Goal: Information Seeking & Learning: Learn about a topic

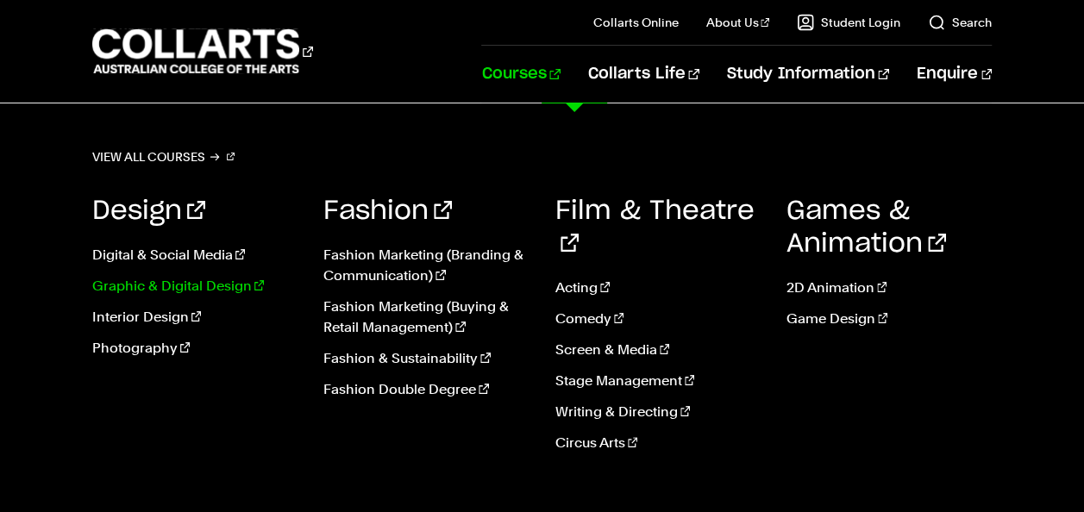
click at [210, 284] on link "Graphic & Digital Design" at bounding box center [194, 286] width 205 height 21
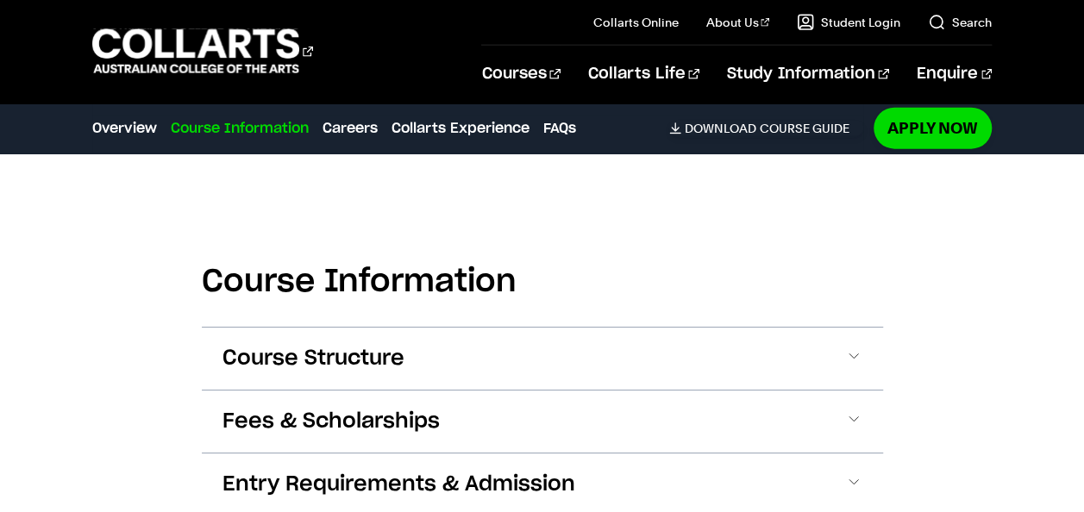
scroll to position [2093, 0]
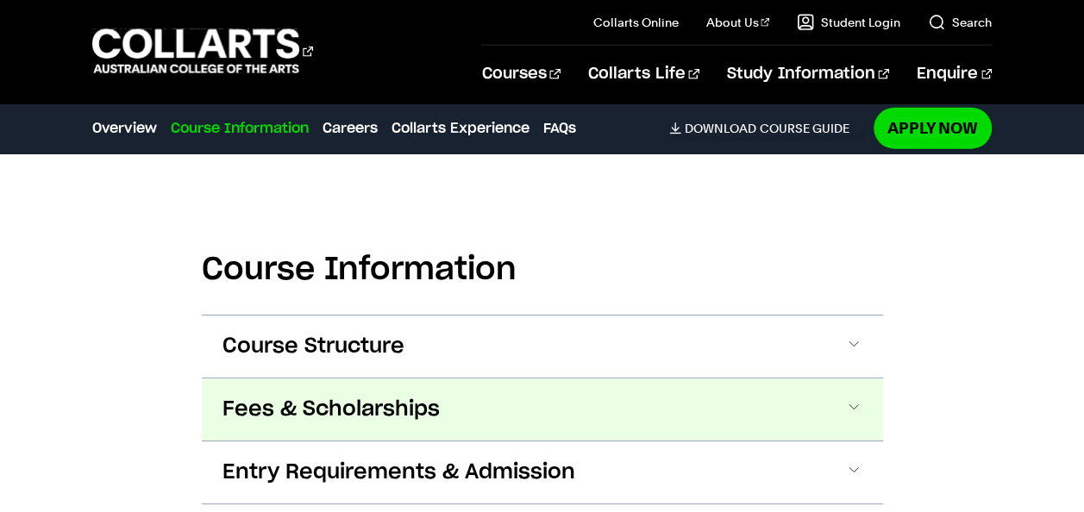
click at [366, 396] on span "Fees & Scholarships" at bounding box center [331, 410] width 217 height 28
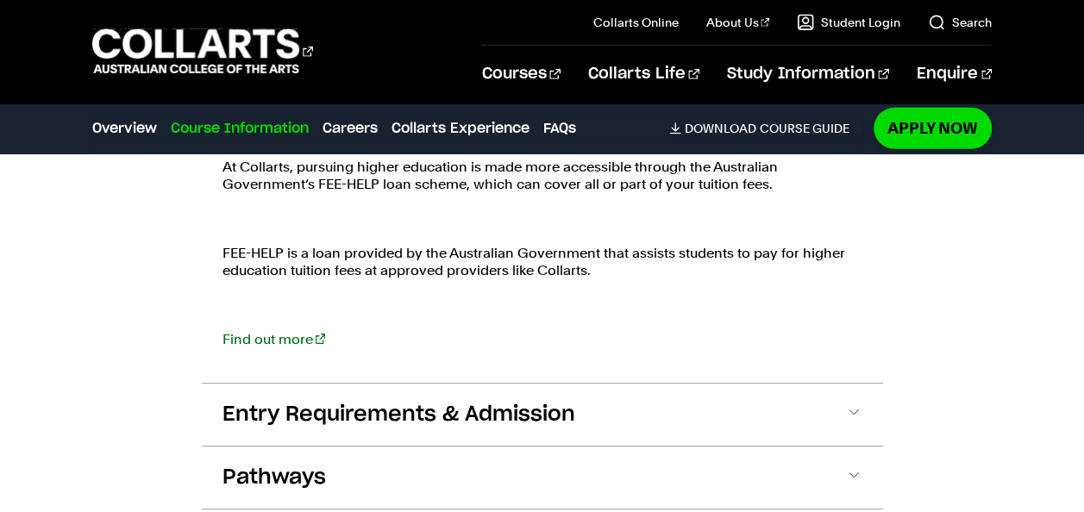
scroll to position [2681, 0]
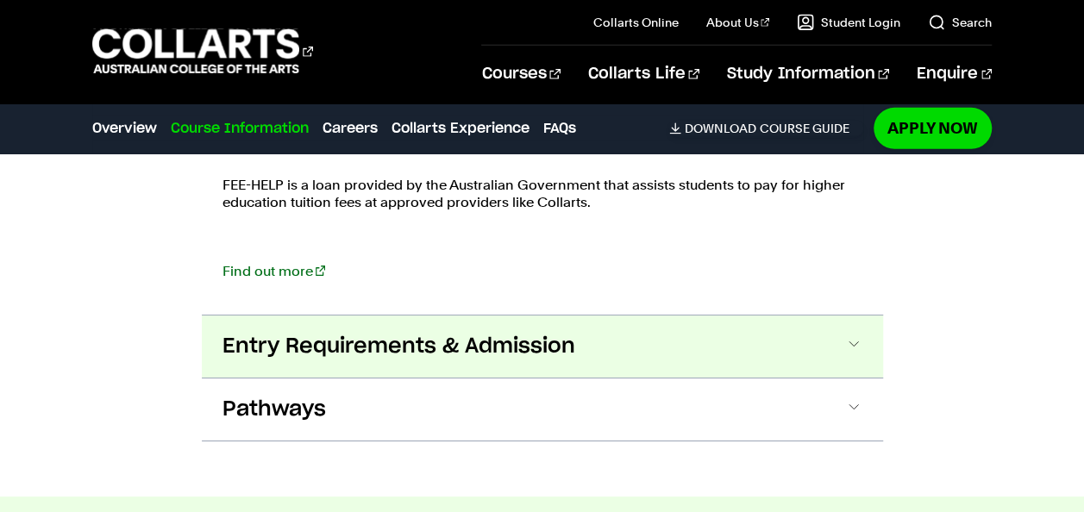
click at [517, 333] on span "Entry Requirements & Admission" at bounding box center [399, 347] width 353 height 28
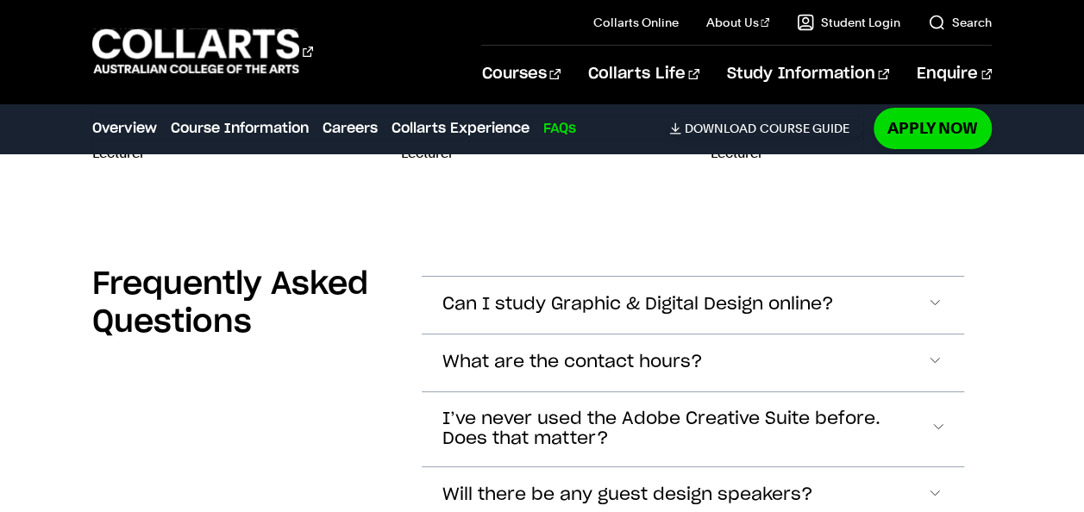
scroll to position [6434, 0]
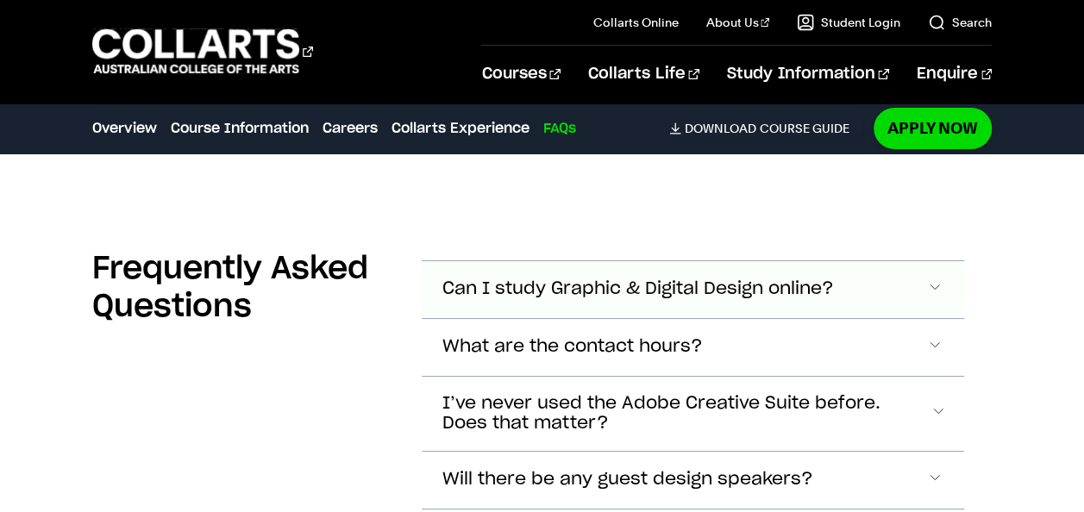
click at [469, 261] on button "Can I study Graphic & Digital Design online?" at bounding box center [693, 289] width 543 height 57
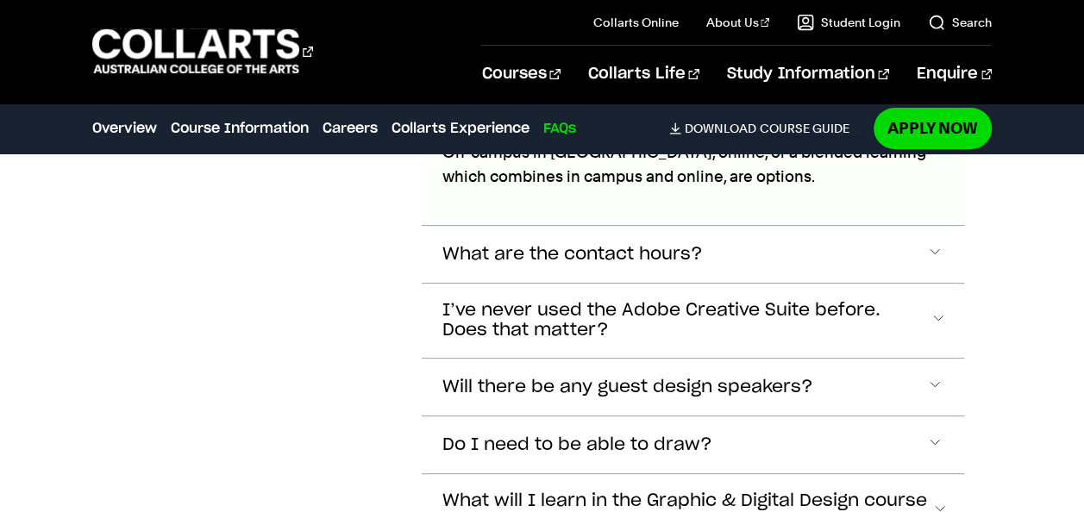
scroll to position [6659, 0]
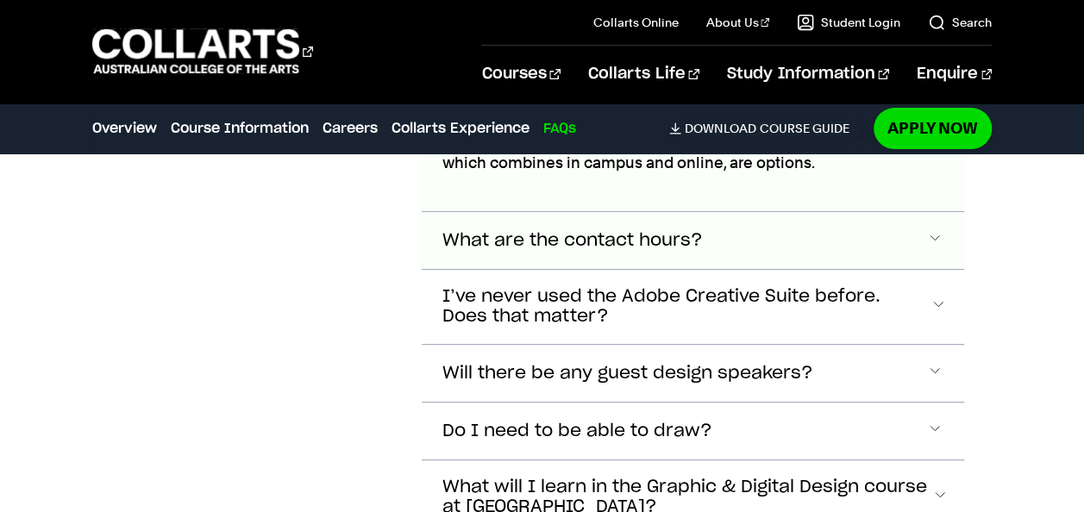
click at [461, 231] on span "What are the contact hours?" at bounding box center [573, 241] width 261 height 20
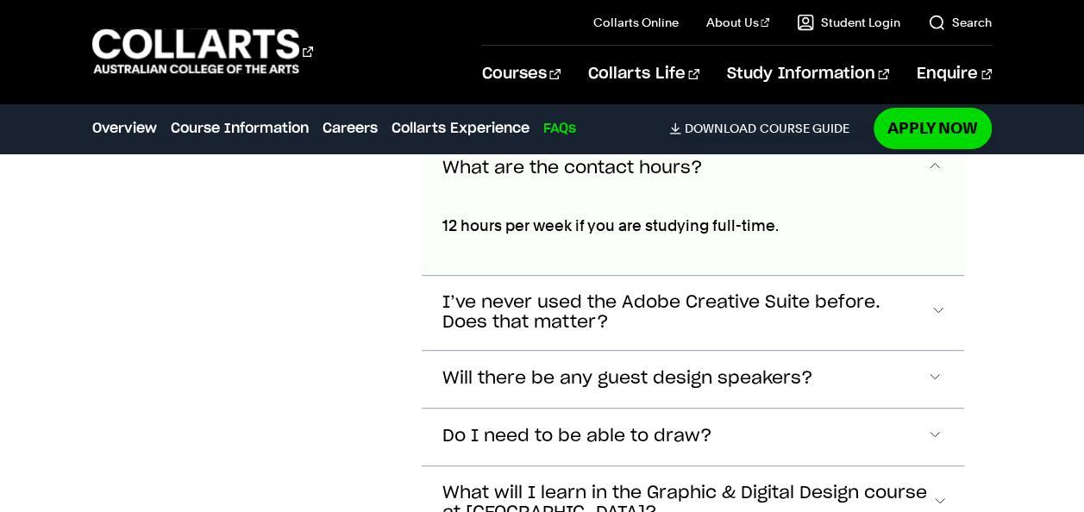
scroll to position [6736, 0]
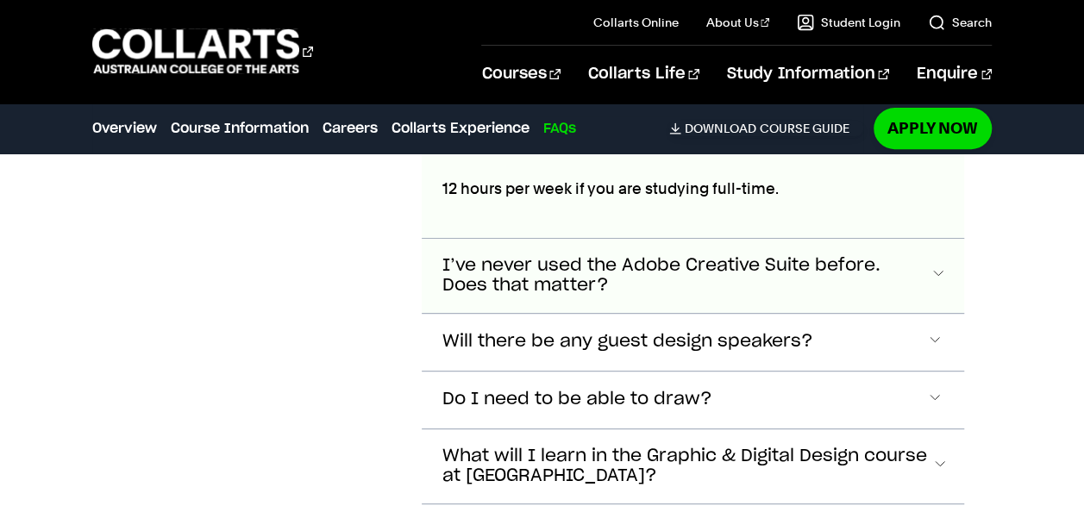
click at [470, 256] on span "I’ve never used the Adobe Creative Suite before. Does that matter?" at bounding box center [686, 276] width 487 height 40
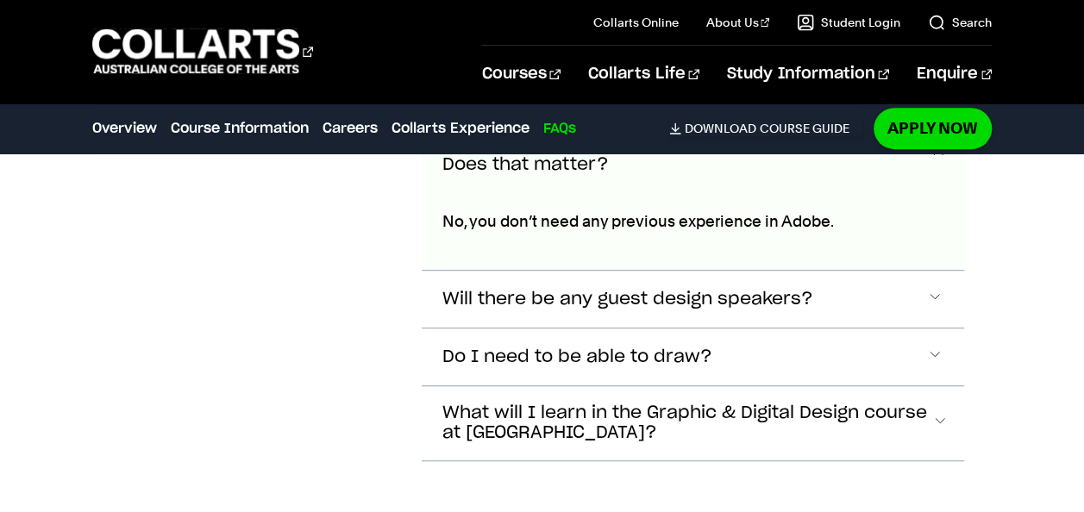
scroll to position [6889, 0]
click at [461, 330] on button "Do I need to be able to draw?" at bounding box center [693, 358] width 543 height 57
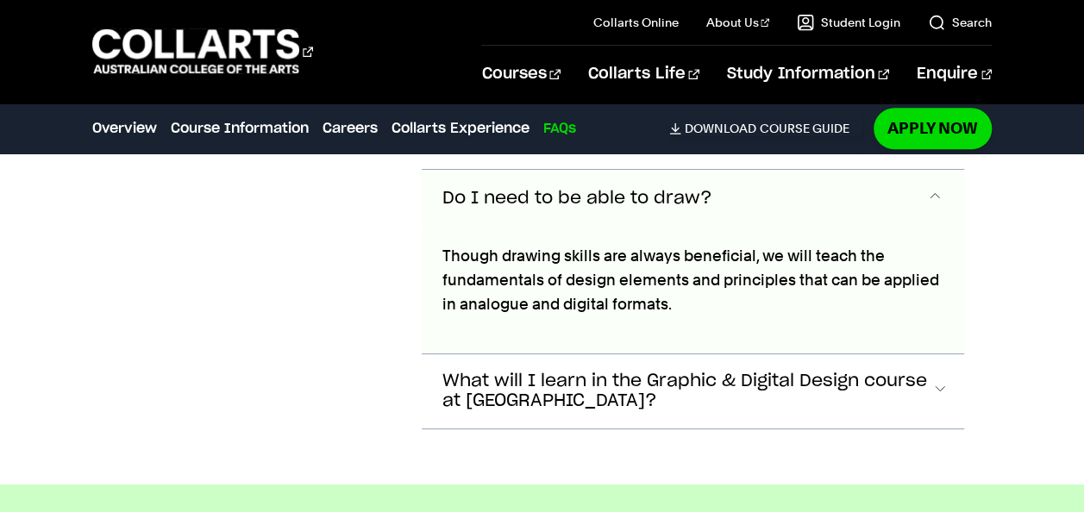
scroll to position [7049, 0]
